Goal: Information Seeking & Learning: Find specific fact

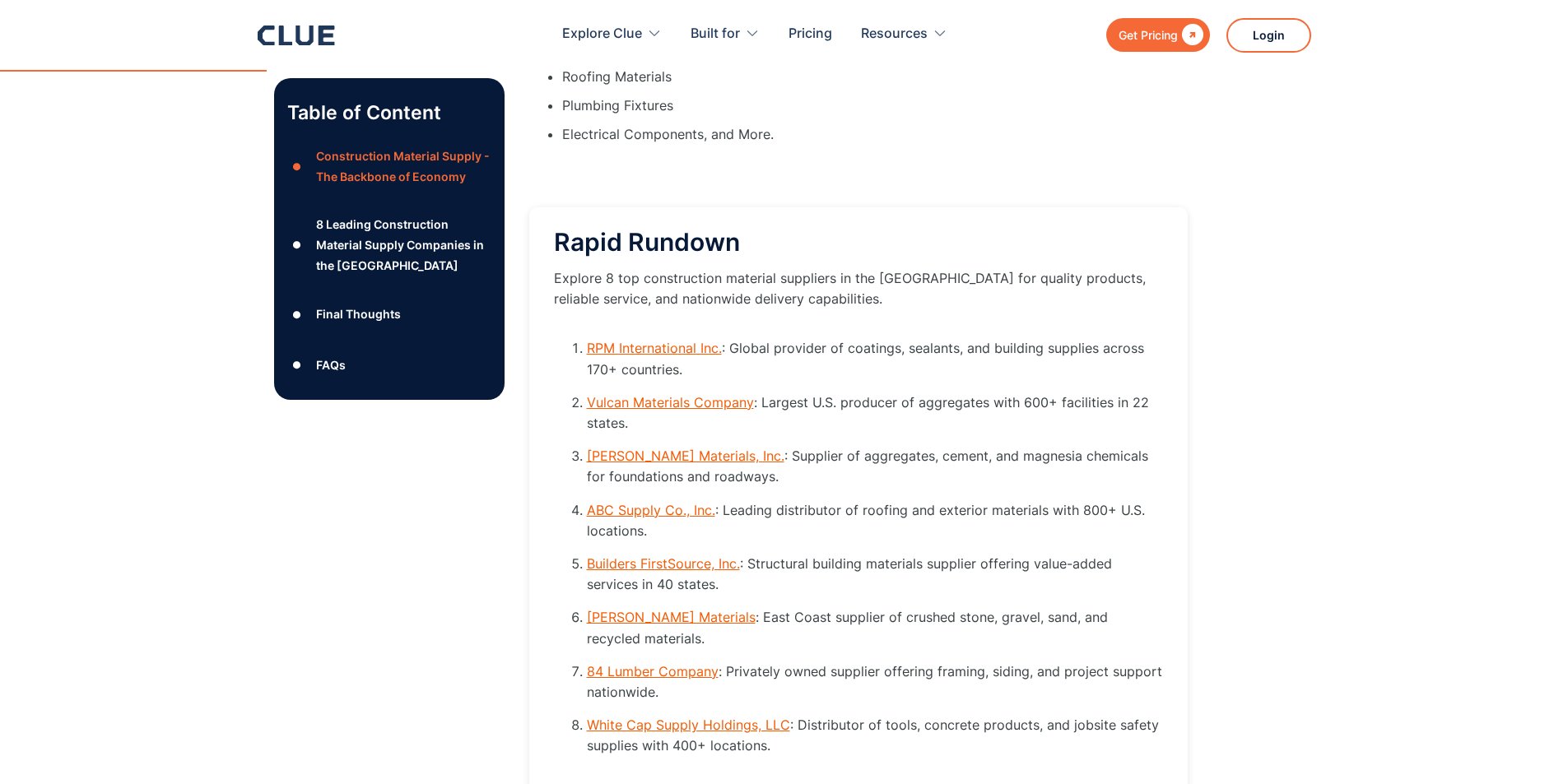
scroll to position [2194, 0]
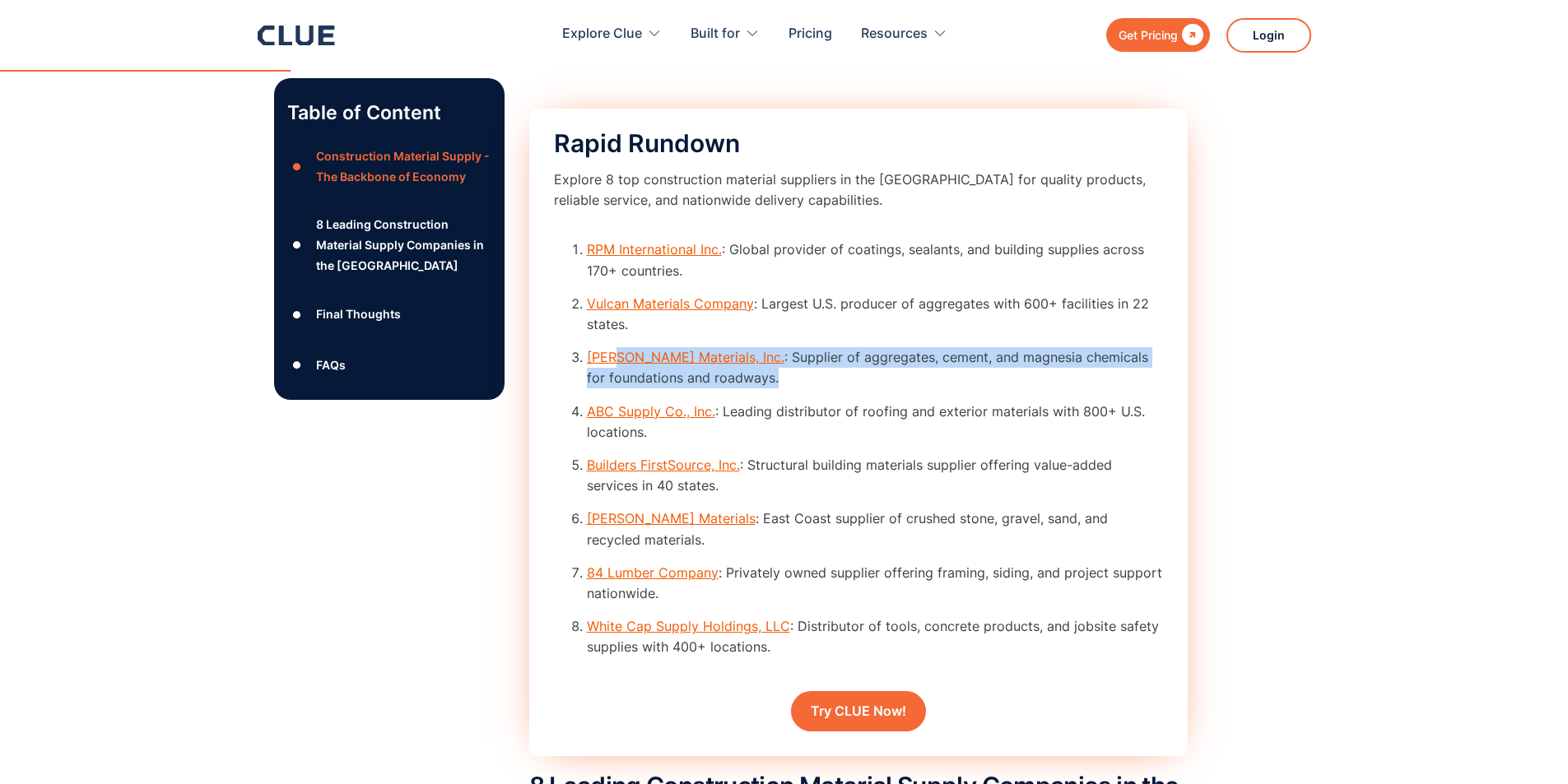
drag, startPoint x: 773, startPoint y: 398, endPoint x: 615, endPoint y: 383, distance: 158.7
click at [615, 383] on li "[PERSON_NAME] Materials, Inc. : Supplier of aggregates, cement, and magnesia ch…" at bounding box center [875, 367] width 576 height 41
click at [746, 388] on li "[PERSON_NAME] Materials, Inc. : Supplier of aggregates, cement, and magnesia ch…" at bounding box center [875, 367] width 576 height 41
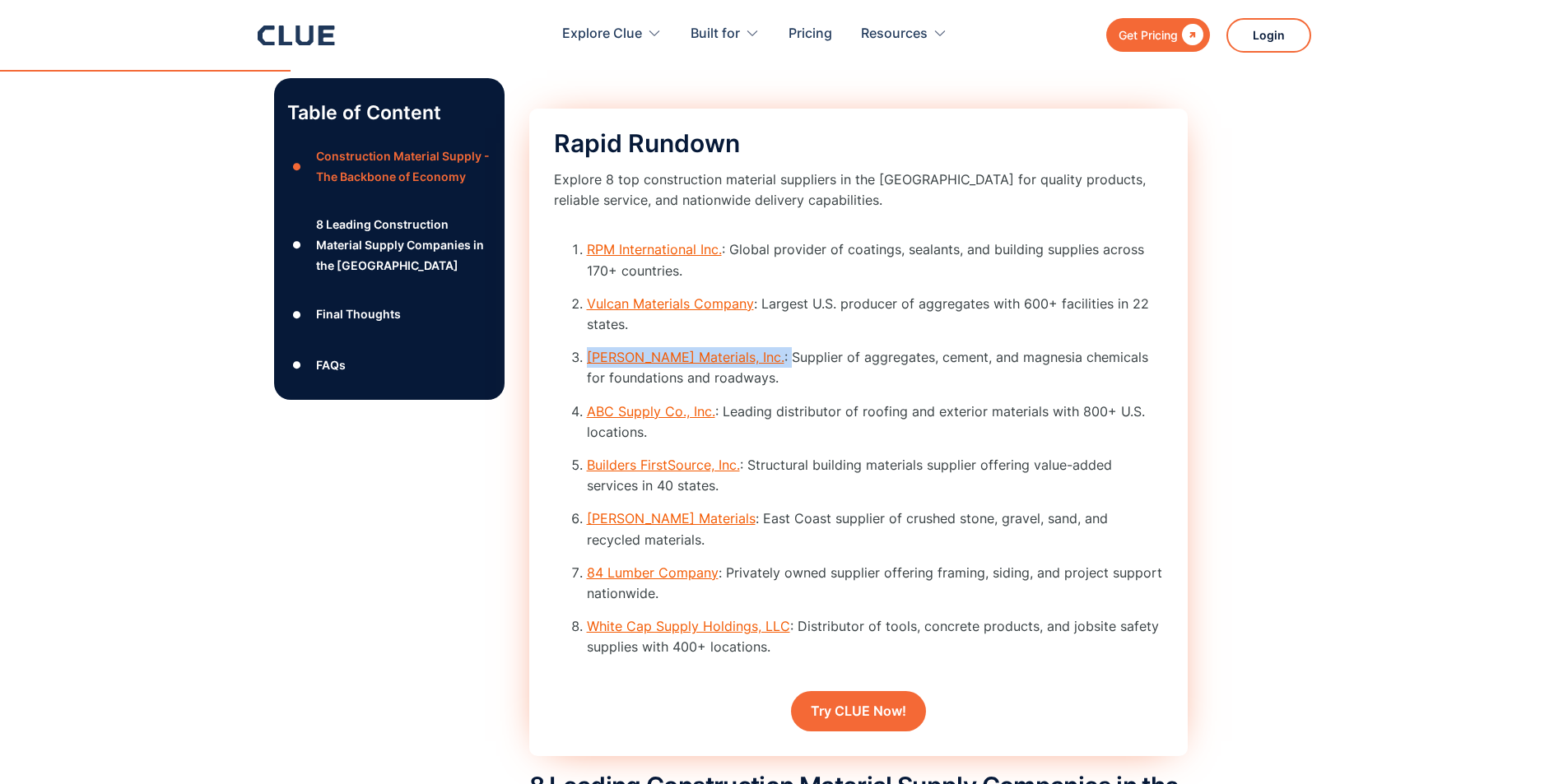
drag, startPoint x: 774, startPoint y: 373, endPoint x: 589, endPoint y: 384, distance: 185.3
click at [589, 384] on ol "RPM International Inc. : Global provider of coatings, sealants, and building su…" at bounding box center [858, 454] width 610 height 431
copy li "[PERSON_NAME] Materials, Inc. :"
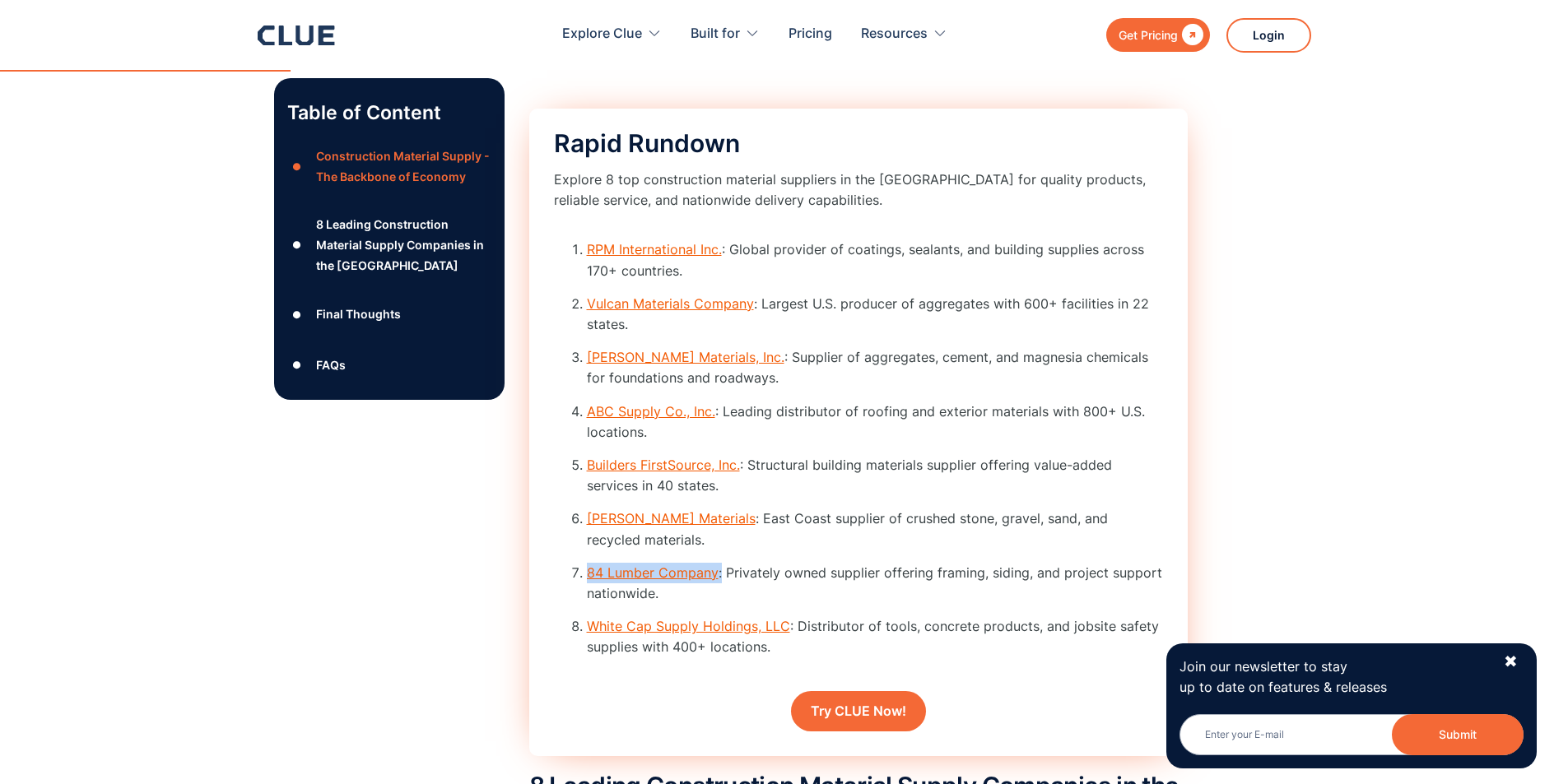
drag, startPoint x: 720, startPoint y: 588, endPoint x: 589, endPoint y: 588, distance: 131.0
click at [589, 588] on li "84 Lumber Company : Privately owned supplier offering framing, siding, and proj…" at bounding box center [875, 583] width 576 height 41
drag, startPoint x: 682, startPoint y: 569, endPoint x: 579, endPoint y: 695, distance: 162.7
click at [579, 695] on div "Rapid Rundown Explore 8 top construction material suppliers in the [GEOGRAPHIC_…" at bounding box center [858, 432] width 659 height 647
drag, startPoint x: 692, startPoint y: 553, endPoint x: 588, endPoint y: 543, distance: 104.5
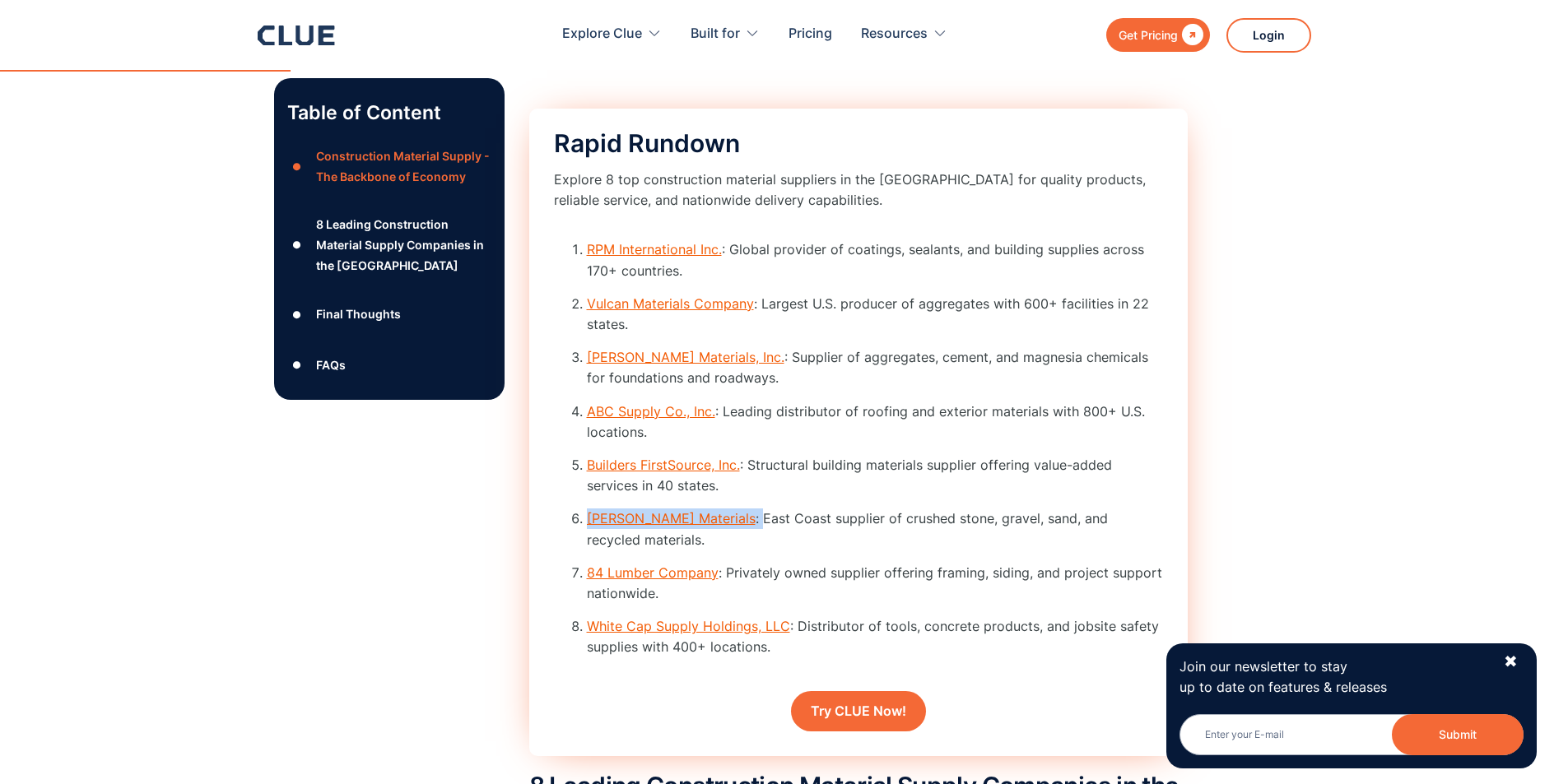
click at [588, 543] on li "[PERSON_NAME] Materials : East Coast supplier of crushed stone, gravel, sand, a…" at bounding box center [875, 528] width 576 height 41
copy li "[PERSON_NAME] Materials :"
drag, startPoint x: 754, startPoint y: 305, endPoint x: 749, endPoint y: 336, distance: 31.4
click at [749, 336] on ol "RPM International Inc. : Global provider of coatings, sealants, and building su…" at bounding box center [858, 454] width 610 height 431
copy ol "Vulcan Materials Company"
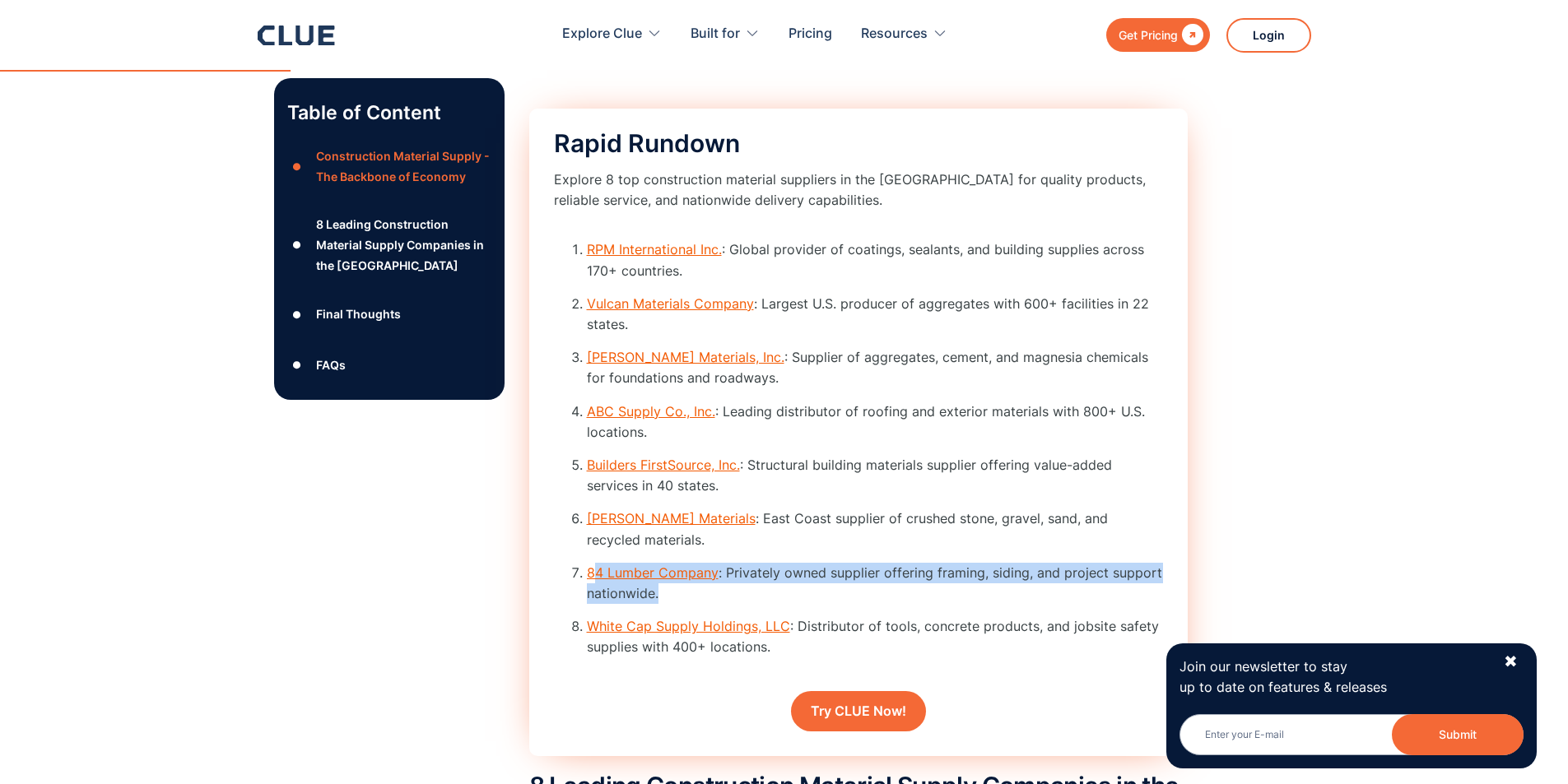
drag, startPoint x: 713, startPoint y: 590, endPoint x: 594, endPoint y: 575, distance: 119.9
click at [594, 575] on li "84 Lumber Company : Privately owned supplier offering framing, siding, and proj…" at bounding box center [875, 583] width 576 height 41
click at [692, 604] on li "84 Lumber Company : Privately owned supplier offering framing, siding, and proj…" at bounding box center [875, 583] width 576 height 41
drag, startPoint x: 712, startPoint y: 593, endPoint x: 640, endPoint y: 574, distance: 74.5
click at [640, 574] on li "84 Lumber Company : Privately owned supplier offering framing, siding, and proj…" at bounding box center [875, 583] width 576 height 41
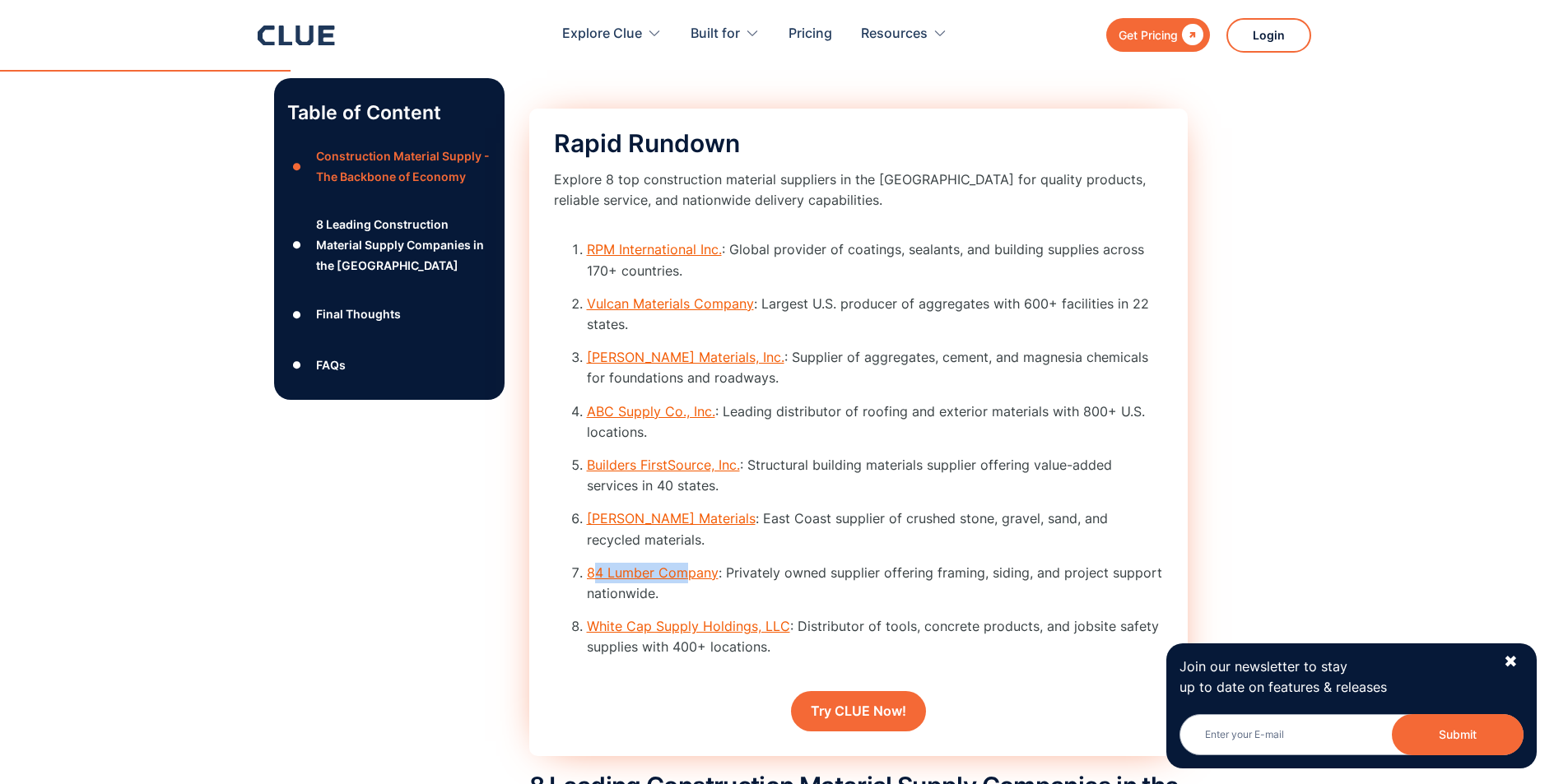
drag, startPoint x: 591, startPoint y: 565, endPoint x: 685, endPoint y: 566, distance: 94.0
click at [685, 566] on ol "RPM International Inc. : Global provider of coatings, sealants, and building su…" at bounding box center [858, 454] width 610 height 431
drag, startPoint x: 582, startPoint y: 566, endPoint x: 718, endPoint y: 566, distance: 136.0
click at [718, 566] on ol "RPM International Inc. : Global provider of coatings, sealants, and building su…" at bounding box center [858, 454] width 610 height 431
copy link "84 Lumber Company"
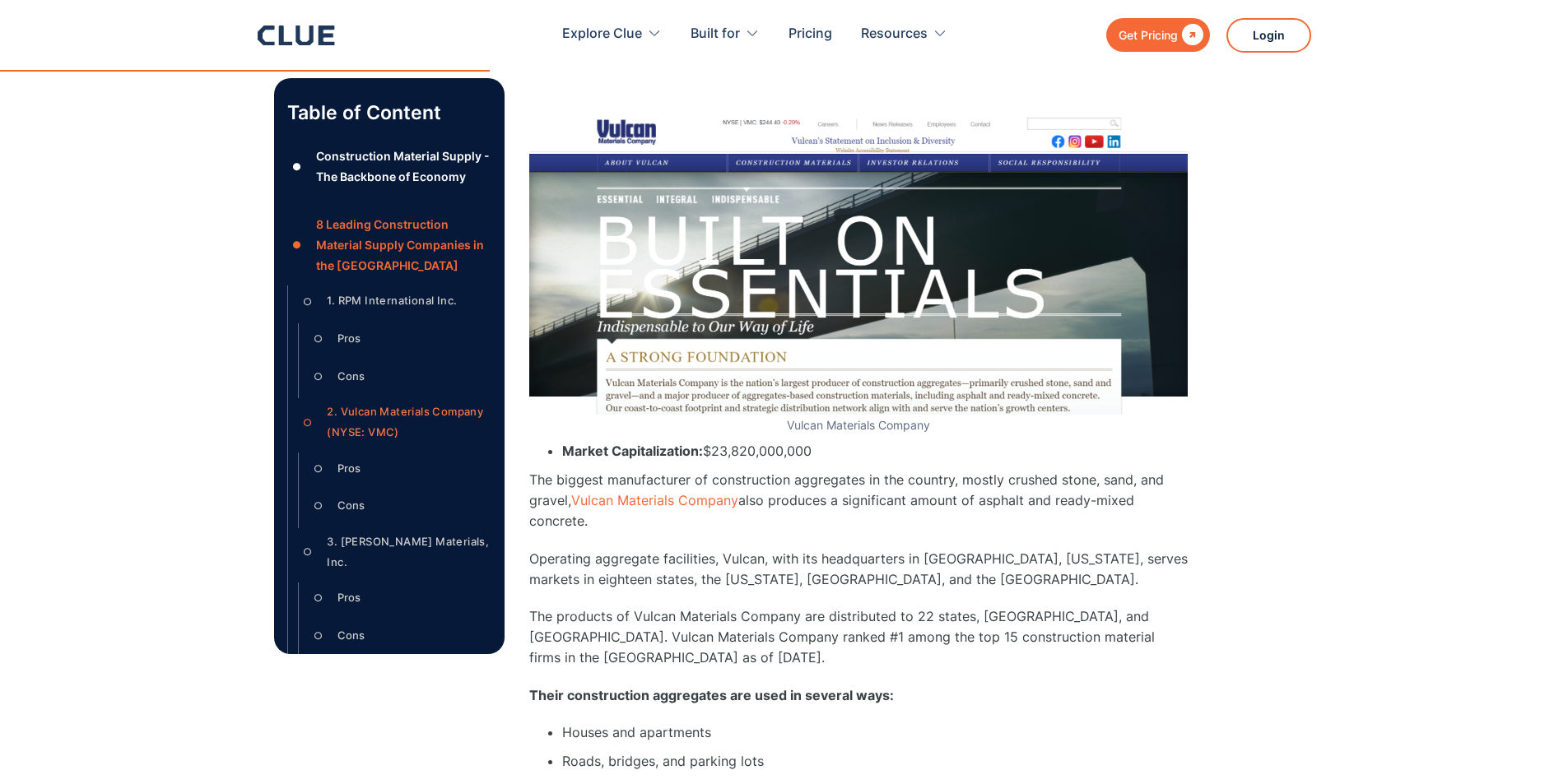
scroll to position [4437, 0]
